Goal: Information Seeking & Learning: Learn about a topic

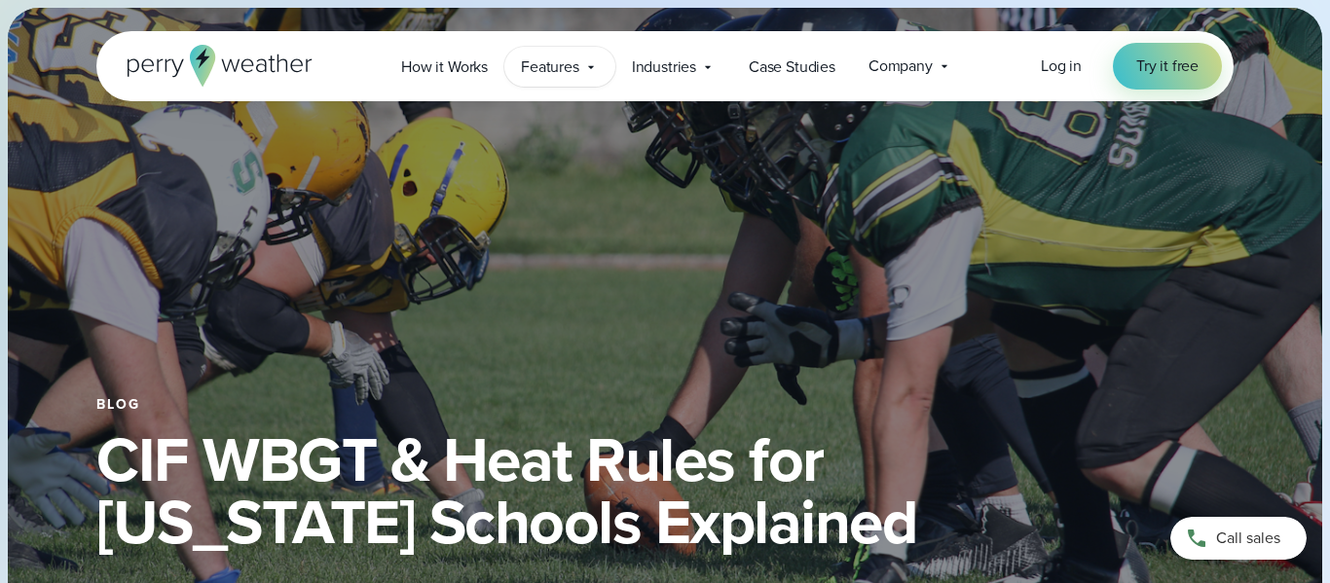
click at [600, 66] on div "Features Explore All Features Explore Perry Weather's on-site weather hardware …" at bounding box center [559, 67] width 111 height 40
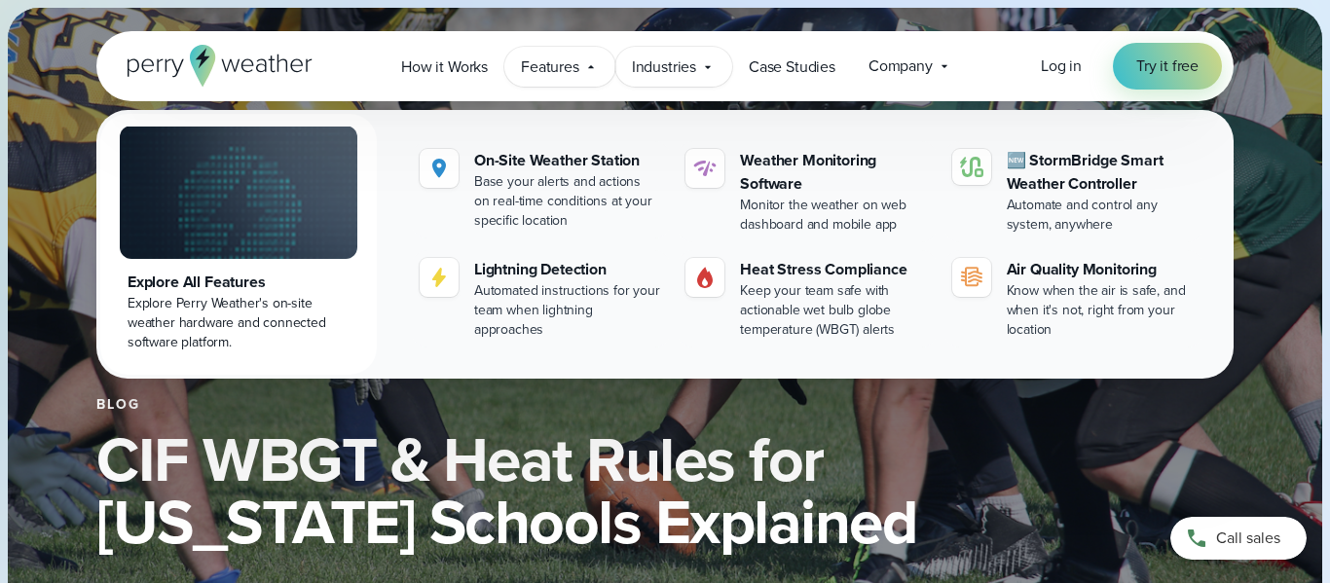
click at [670, 68] on span "Industries" at bounding box center [664, 66] width 64 height 23
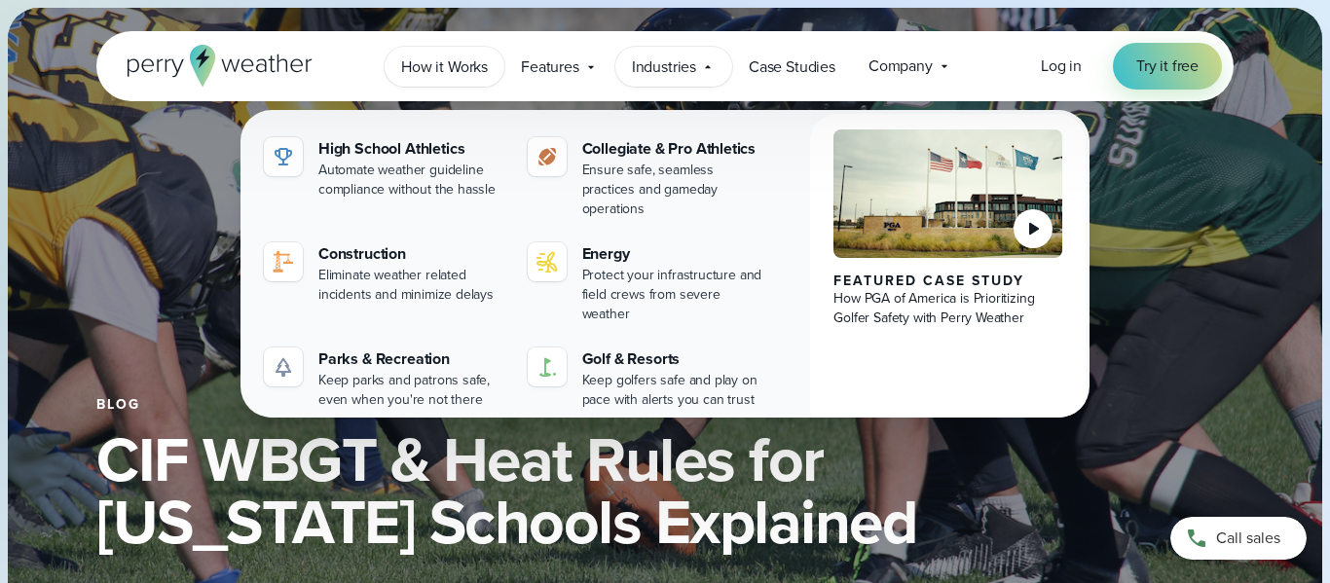
click at [449, 66] on span "How it Works" at bounding box center [444, 66] width 87 height 23
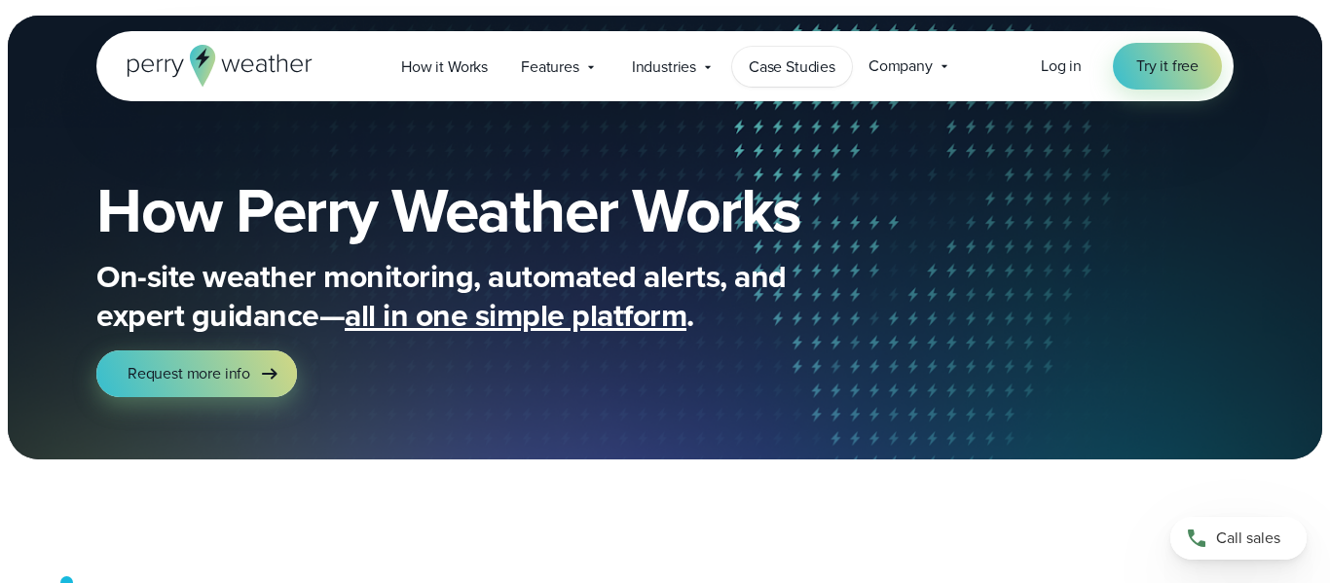
click at [773, 79] on link "Case Studies" at bounding box center [792, 67] width 120 height 40
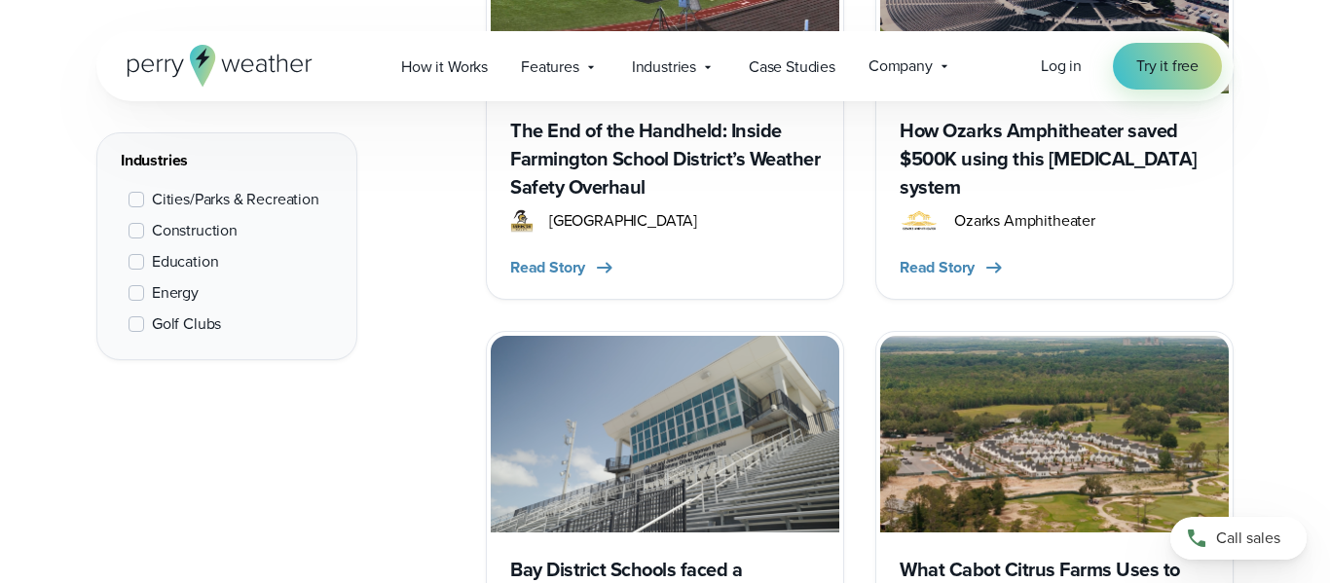
scroll to position [1076, 0]
